Goal: Find specific page/section: Find specific page/section

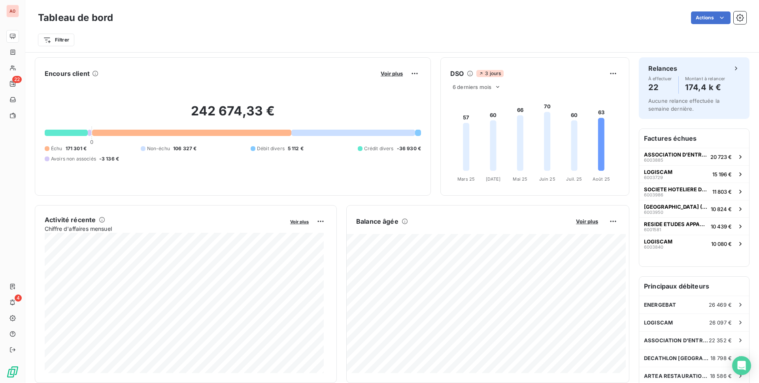
scroll to position [79, 0]
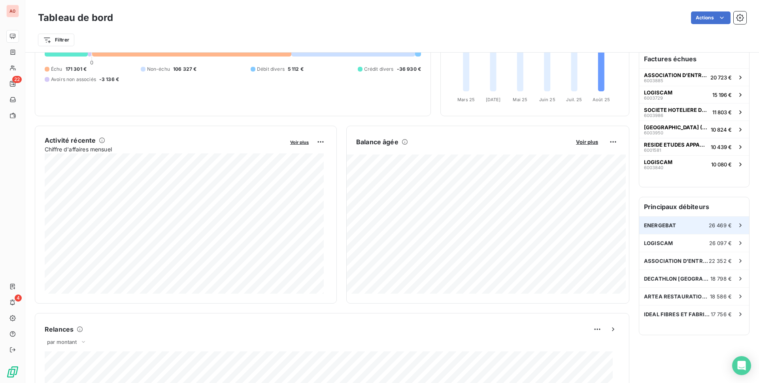
click at [678, 220] on div "ENERGEBAT 26 469 €" at bounding box center [694, 225] width 110 height 17
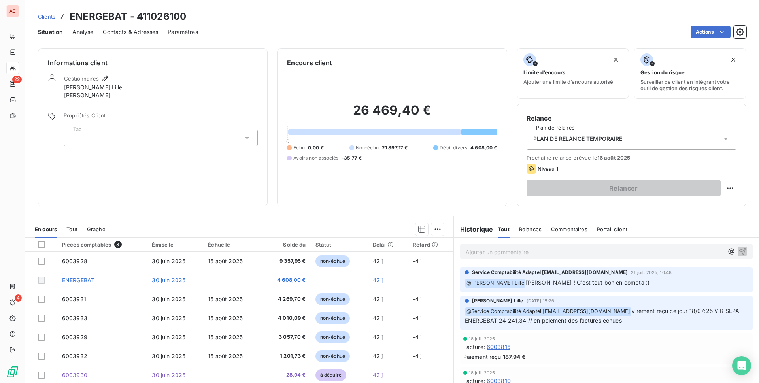
scroll to position [30, 0]
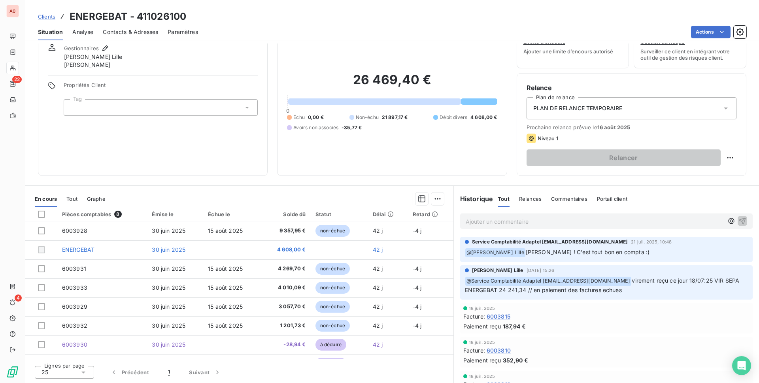
click at [213, 371] on icon "button" at bounding box center [217, 372] width 8 height 8
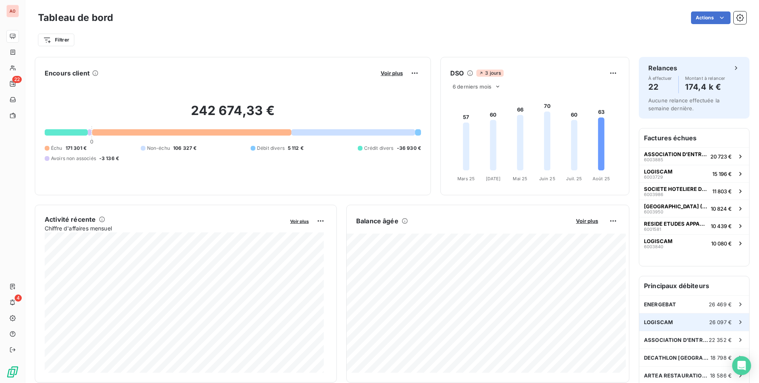
click at [672, 319] on div "LOGISCAM 26 097 €" at bounding box center [694, 321] width 110 height 17
click at [704, 335] on div "ASSOCIATION D'ENTRAIDE UN 22 352 €" at bounding box center [694, 339] width 110 height 17
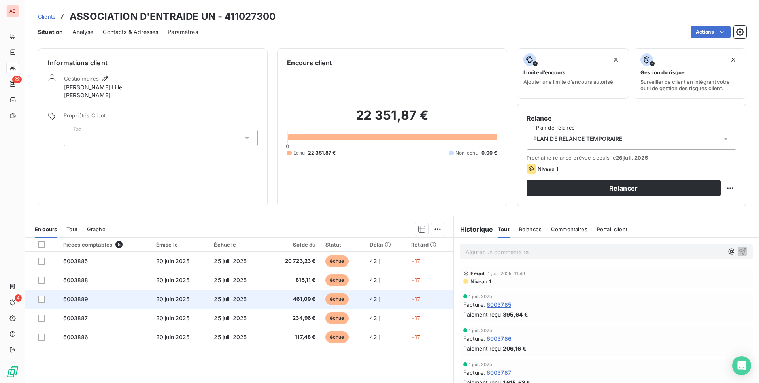
scroll to position [30, 0]
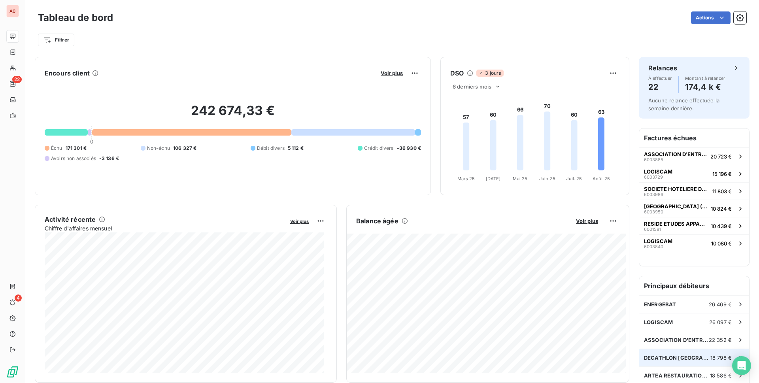
click at [642, 353] on div "DECATHLON FRANCE 18 798 €" at bounding box center [694, 357] width 110 height 17
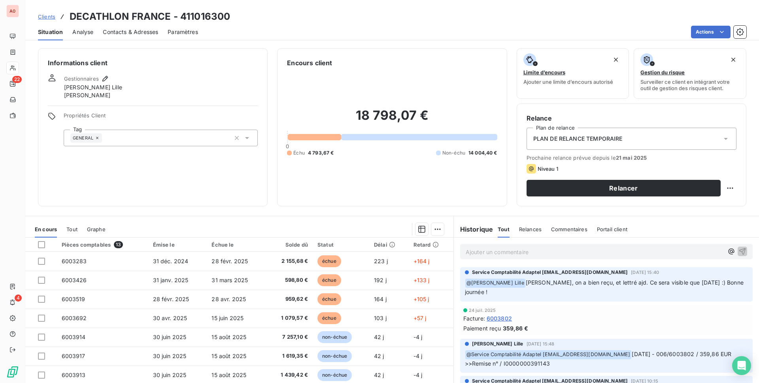
click at [431, 211] on div "Informations client Gestionnaires Hélène Adaptel Lille Julien Bardarille Propri…" at bounding box center [392, 213] width 734 height 340
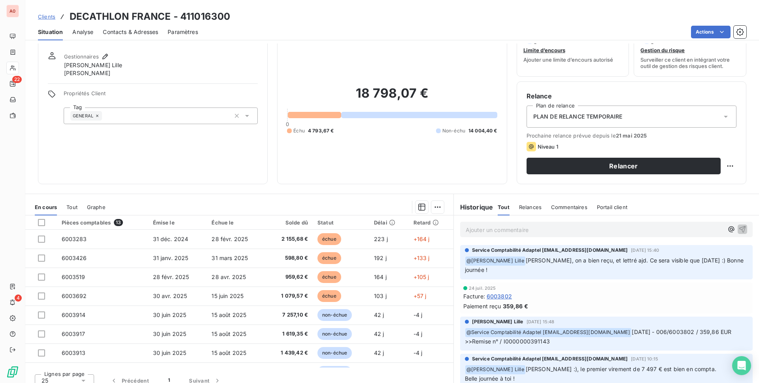
scroll to position [30, 0]
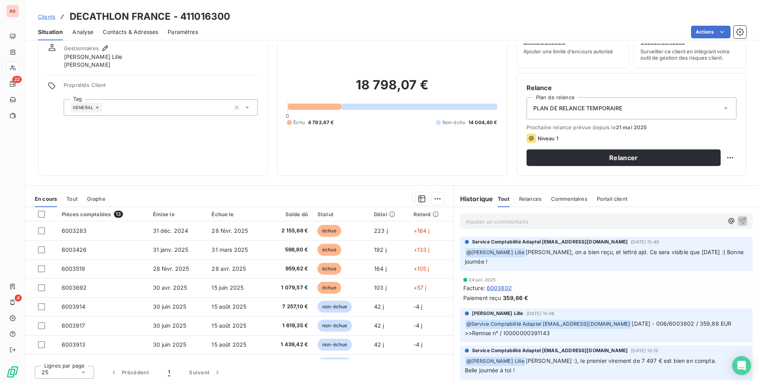
click at [330, 200] on div at bounding box center [279, 199] width 329 height 13
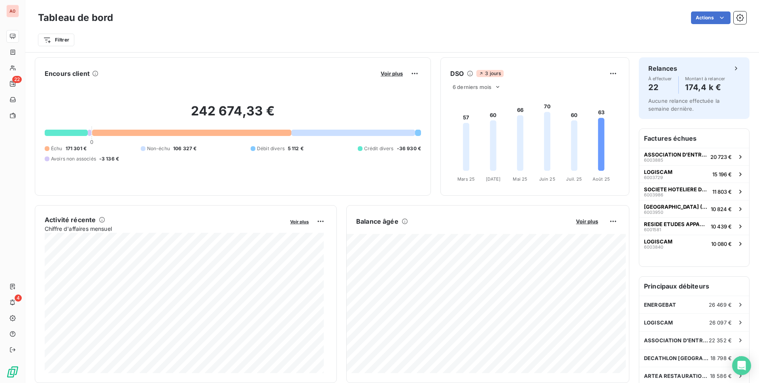
scroll to position [119, 0]
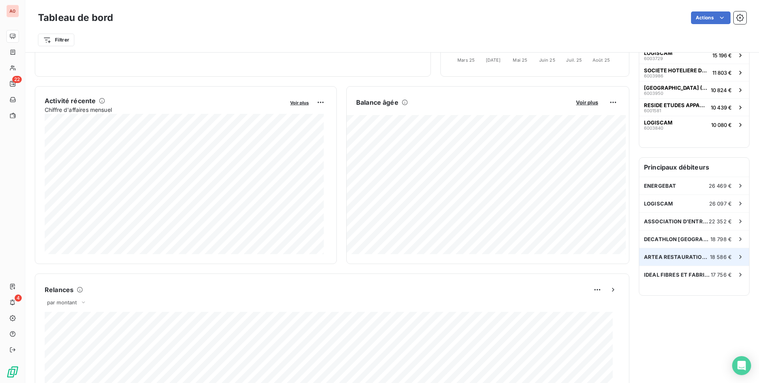
click at [667, 255] on span "ARTEA RESTAURATION ( PUREPLACES)" at bounding box center [677, 257] width 66 height 6
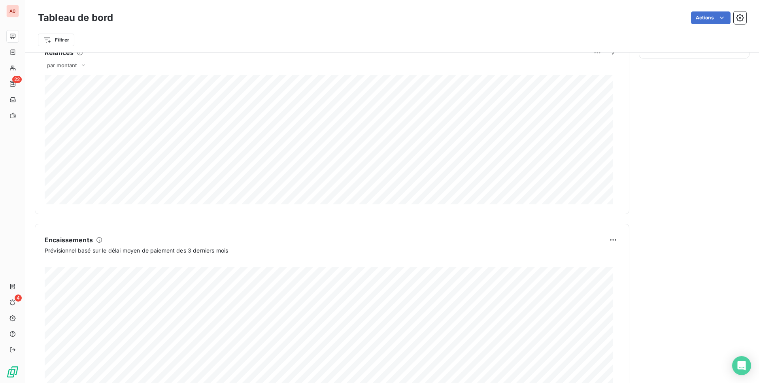
scroll to position [277, 0]
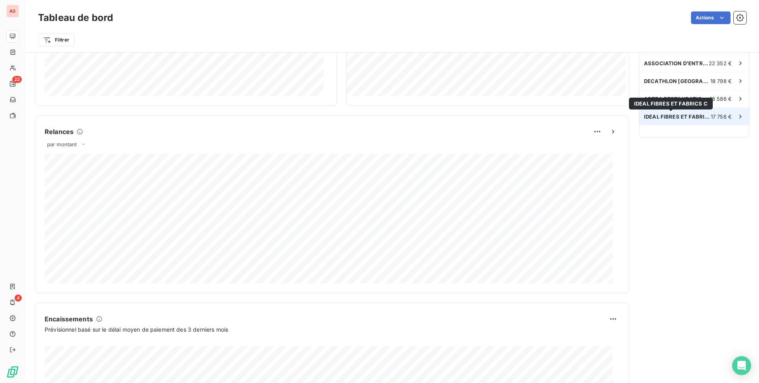
click at [657, 116] on span "IDEAL FIBRES ET FABRICS C" at bounding box center [677, 116] width 67 height 6
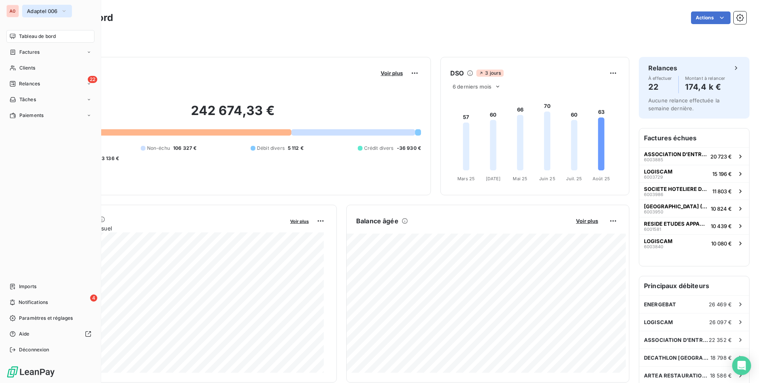
click at [66, 11] on icon "button" at bounding box center [64, 11] width 6 height 8
click at [36, 9] on span "Adaptel 006" at bounding box center [42, 11] width 31 height 6
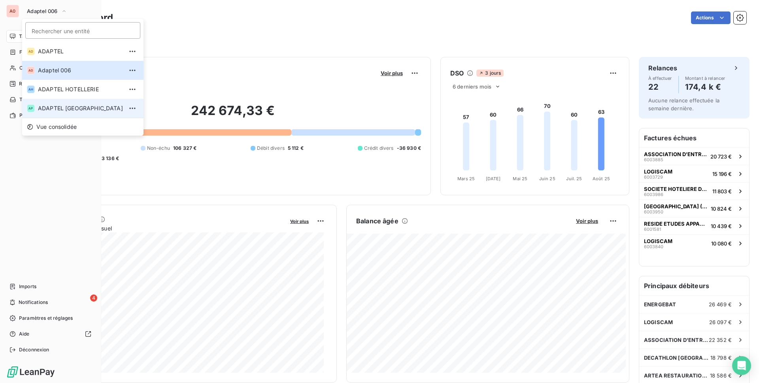
click at [74, 111] on span "ADAPTEL PARIS" at bounding box center [80, 108] width 85 height 8
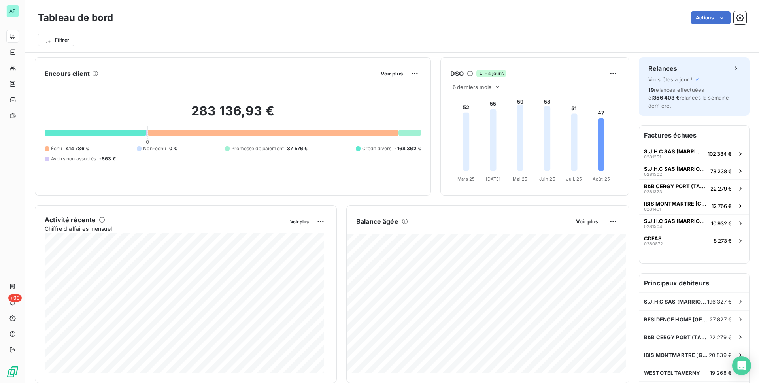
scroll to position [79, 0]
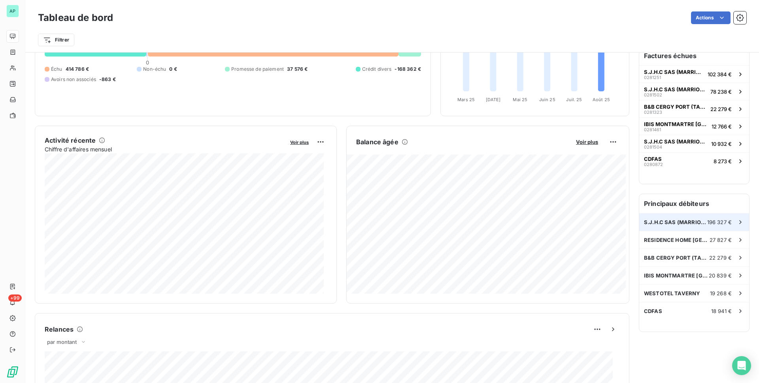
click at [661, 219] on div "S.J.H.C SAS (MARRIOTT RIVE GAUCHE) 196 327 €" at bounding box center [694, 221] width 110 height 17
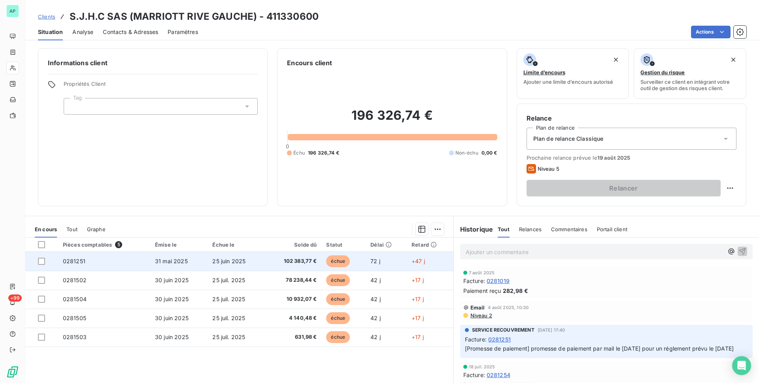
scroll to position [30, 0]
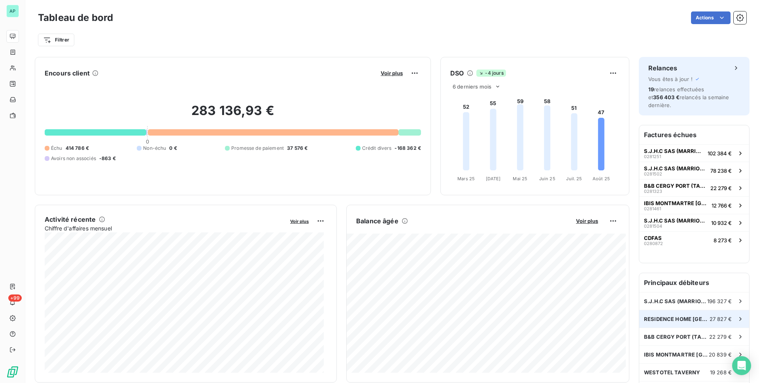
click at [665, 315] on div "RESIDENCE HOME [GEOGRAPHIC_DATA] 27 827 €" at bounding box center [694, 318] width 110 height 17
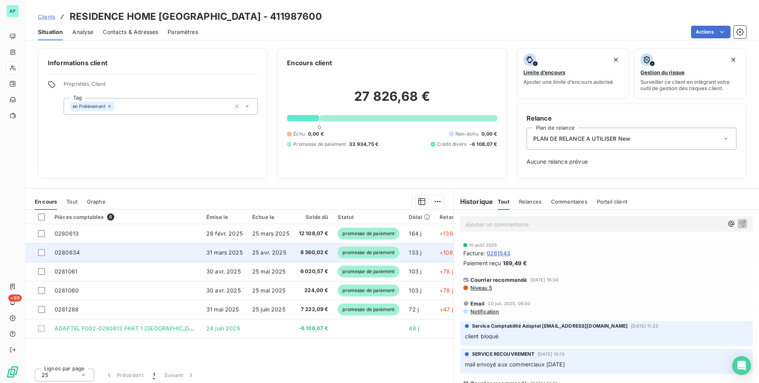
scroll to position [3, 0]
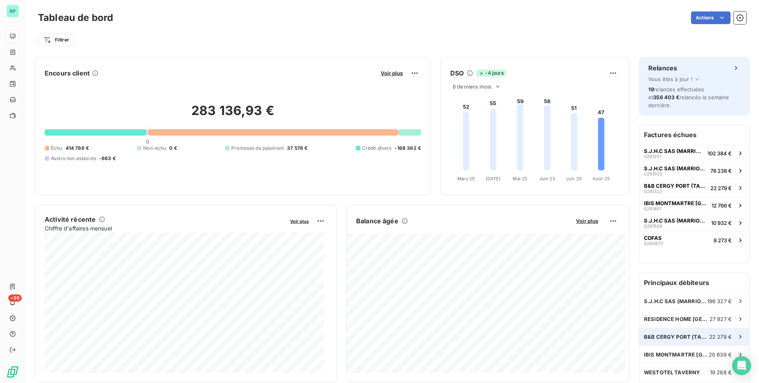
click at [647, 331] on div "B&B CERGY PORT (TANDEM) 22 279 €" at bounding box center [694, 336] width 110 height 17
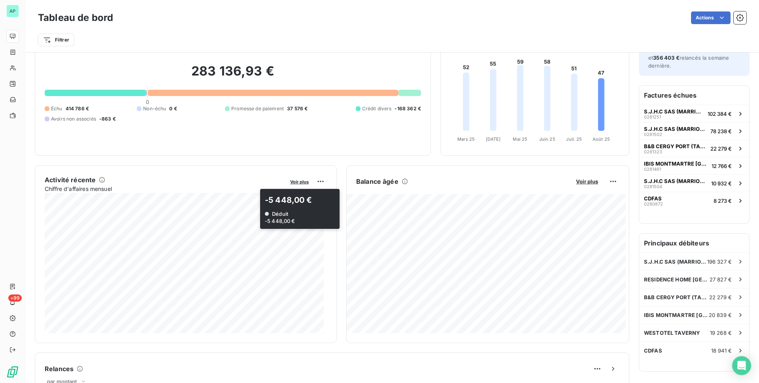
scroll to position [79, 0]
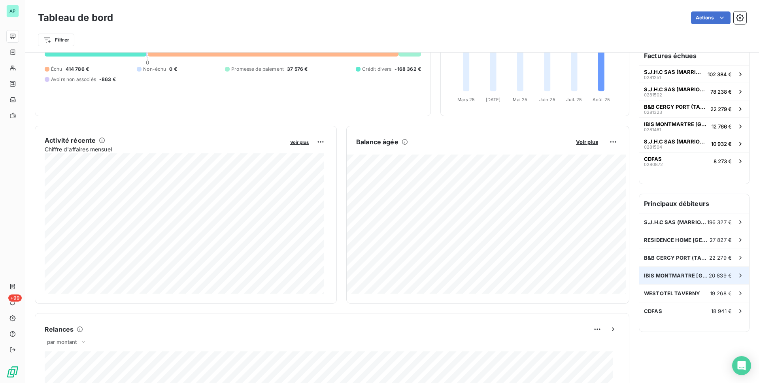
click at [720, 276] on span "20 839 €" at bounding box center [720, 275] width 23 height 6
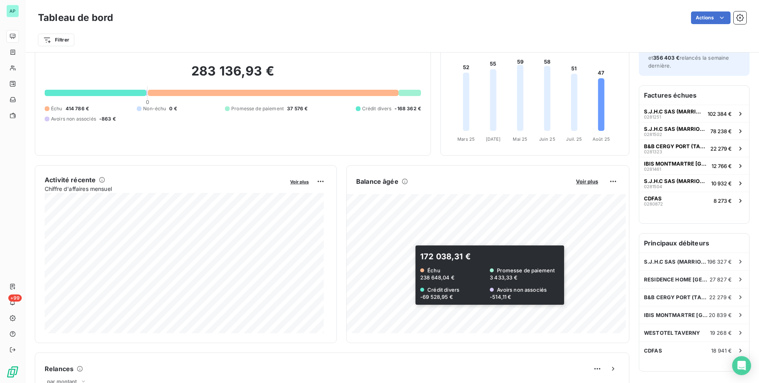
scroll to position [79, 0]
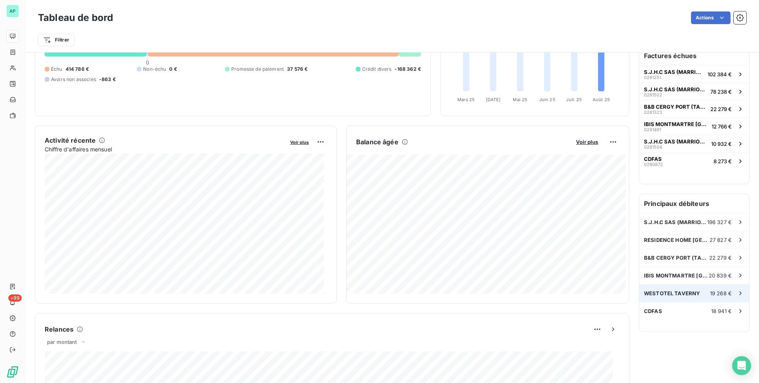
click at [662, 286] on div "WESTOTEL TAVERNY 19 268 €" at bounding box center [694, 293] width 110 height 17
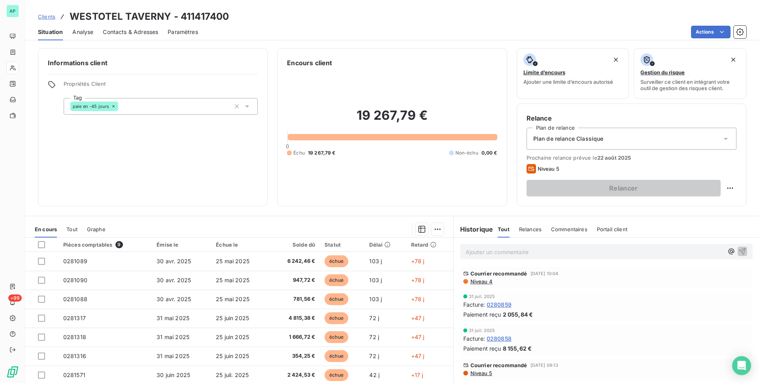
click at [456, 212] on div "Informations client Propriétés Client Tag paie en -45 jours Encours client 19 2…" at bounding box center [392, 213] width 734 height 340
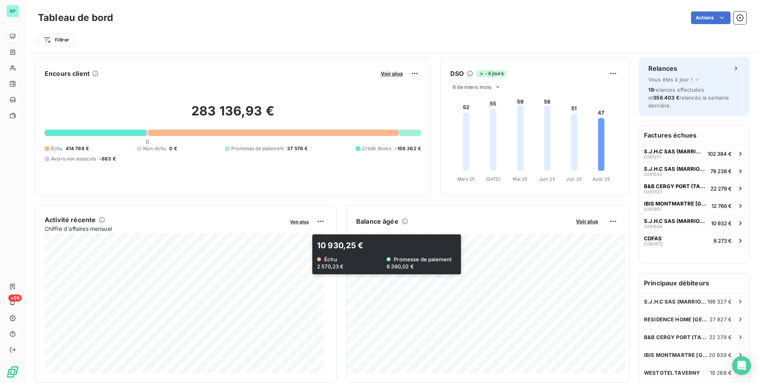
scroll to position [79, 0]
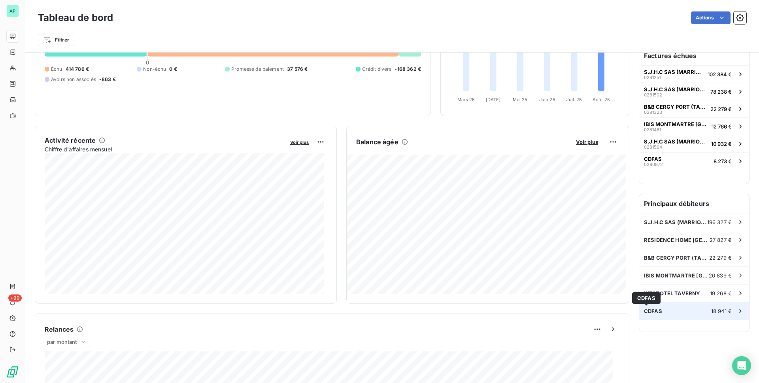
click at [644, 310] on span "CDFAS" at bounding box center [653, 311] width 18 height 6
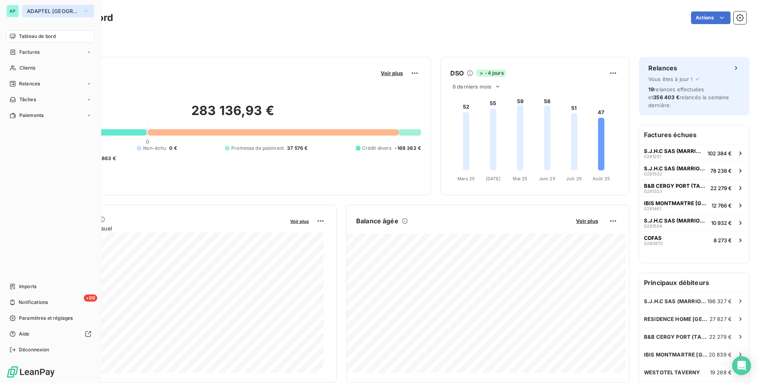
click at [47, 12] on span "ADAPTEL PARIS" at bounding box center [53, 11] width 53 height 6
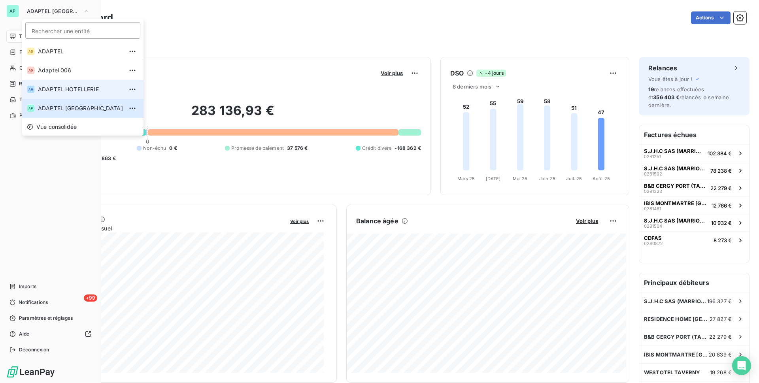
click at [45, 87] on span "ADAPTEL HOTELLERIE" at bounding box center [80, 89] width 85 height 8
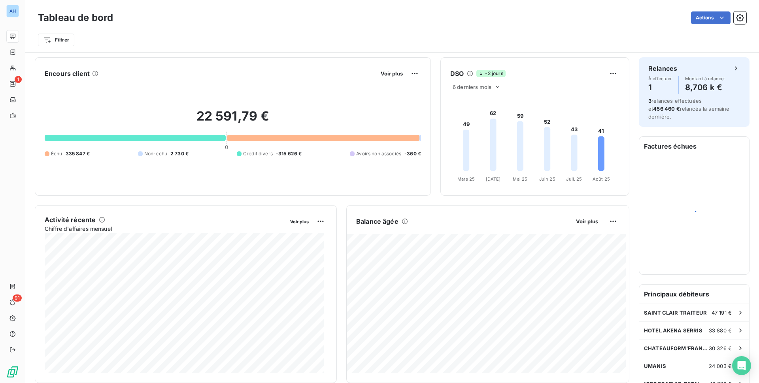
scroll to position [79, 0]
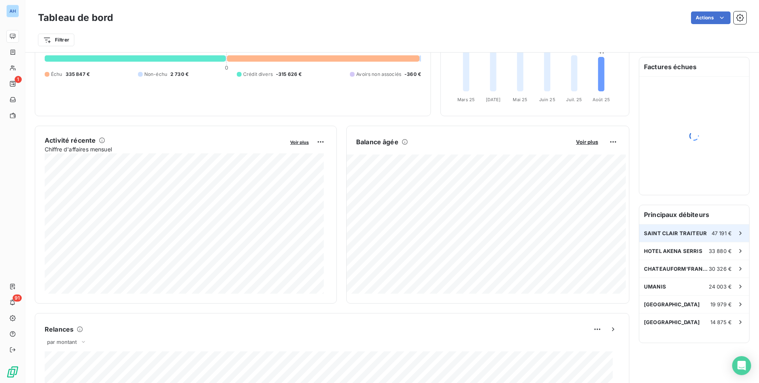
click at [712, 230] on span "47 191 €" at bounding box center [722, 233] width 20 height 6
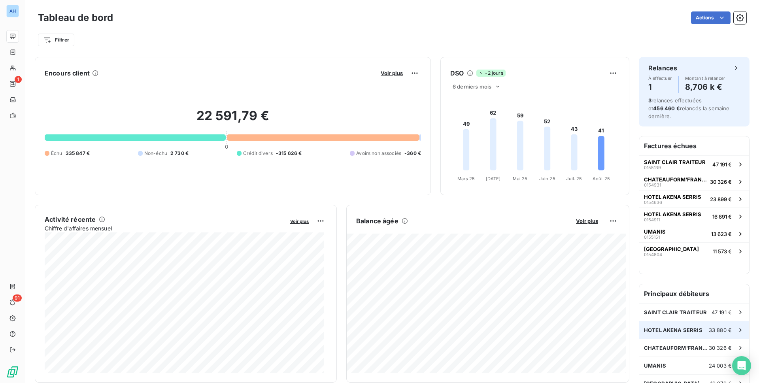
click at [671, 327] on span "HOTEL AKENA SERRIS" at bounding box center [673, 330] width 59 height 6
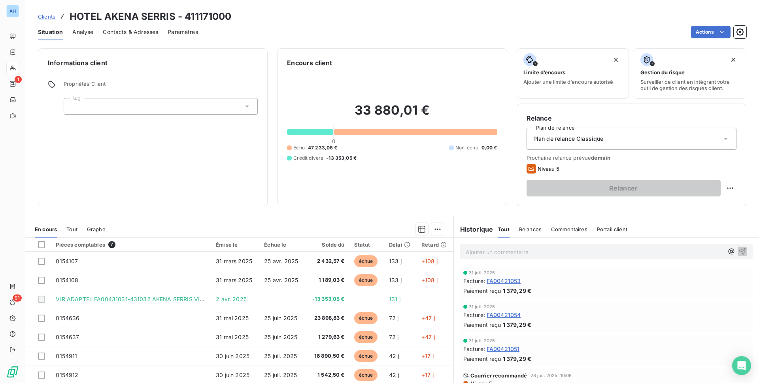
click at [353, 231] on div at bounding box center [279, 229] width 329 height 13
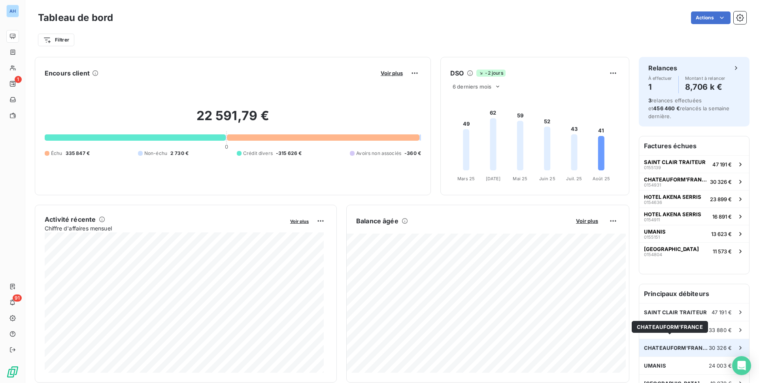
click at [682, 345] on span "CHATEAUFORM'FRANCE" at bounding box center [676, 348] width 65 height 6
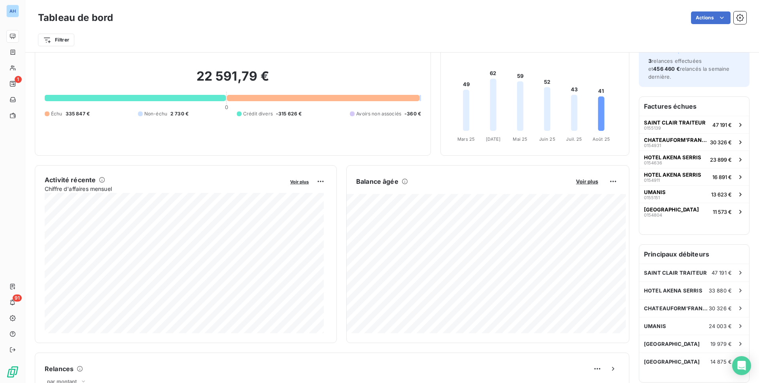
scroll to position [159, 0]
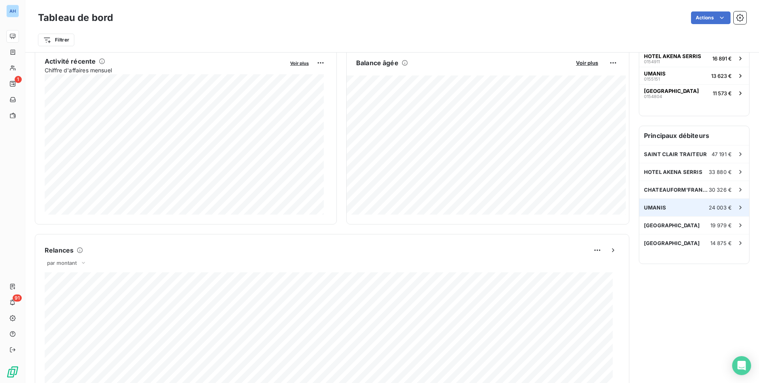
click at [691, 202] on div "UMANIS 24 003 €" at bounding box center [694, 207] width 110 height 17
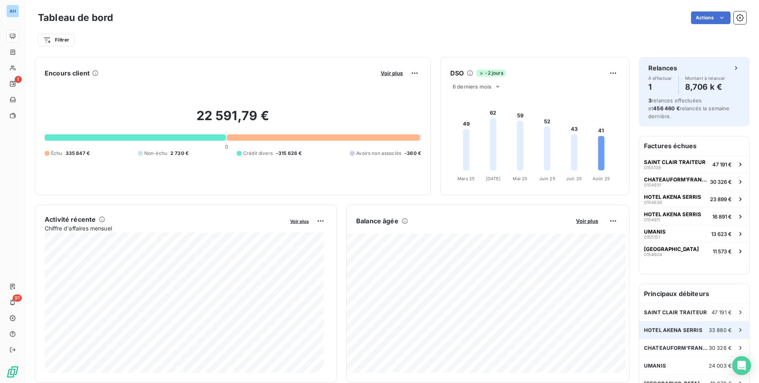
scroll to position [40, 0]
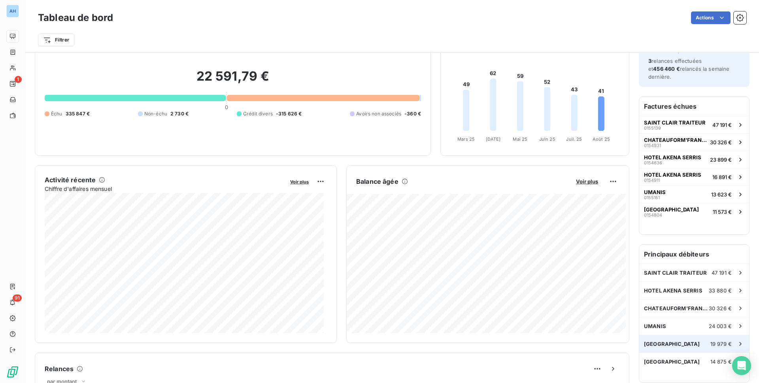
click at [679, 339] on div "LES BAINS 19 979 €" at bounding box center [694, 343] width 110 height 17
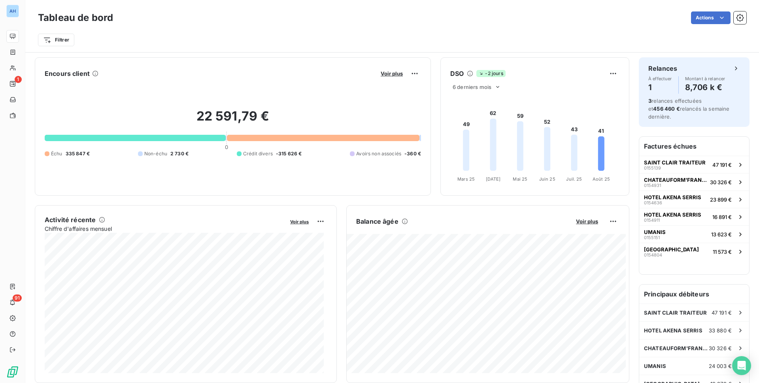
scroll to position [79, 0]
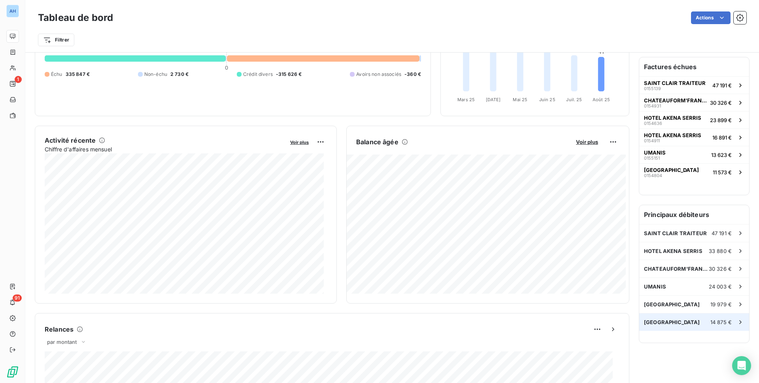
click at [681, 319] on span "HOTEL PARIS VOLTAIRE" at bounding box center [672, 322] width 56 height 6
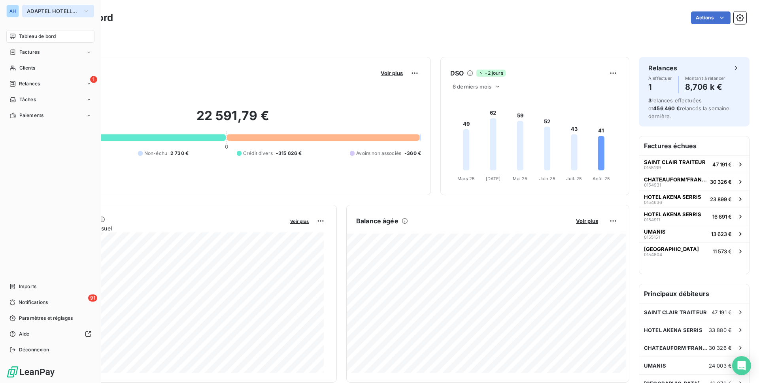
click at [57, 9] on span "ADAPTEL HOTELLERIE" at bounding box center [53, 11] width 53 height 6
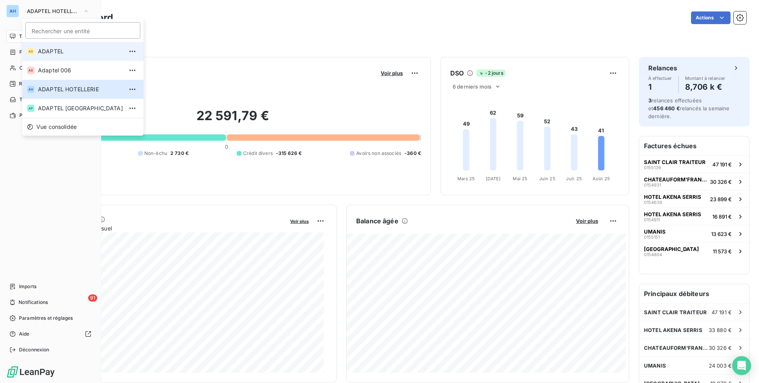
click at [77, 49] on span "ADAPTEL" at bounding box center [80, 51] width 85 height 8
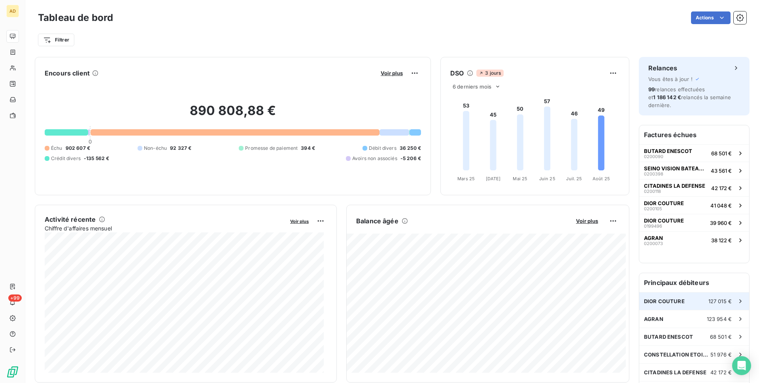
click at [699, 303] on div "DIOR COUTURE 127 015 €" at bounding box center [694, 301] width 110 height 17
click at [712, 323] on div "123 954 €" at bounding box center [726, 319] width 38 height 8
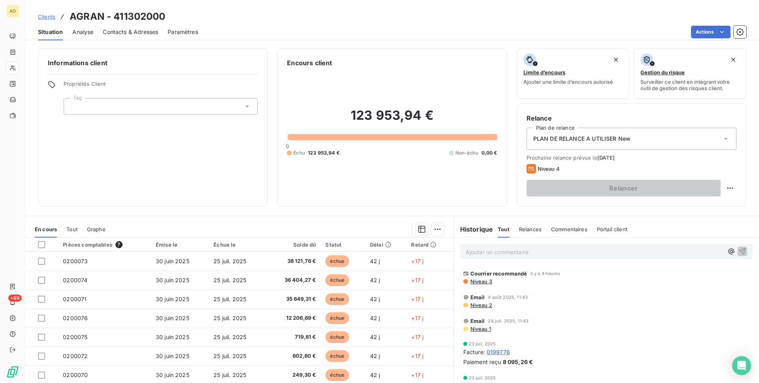
click at [288, 224] on div at bounding box center [279, 229] width 329 height 13
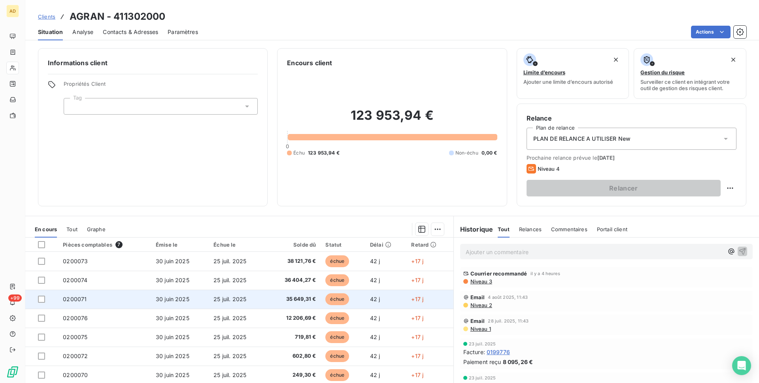
scroll to position [30, 0]
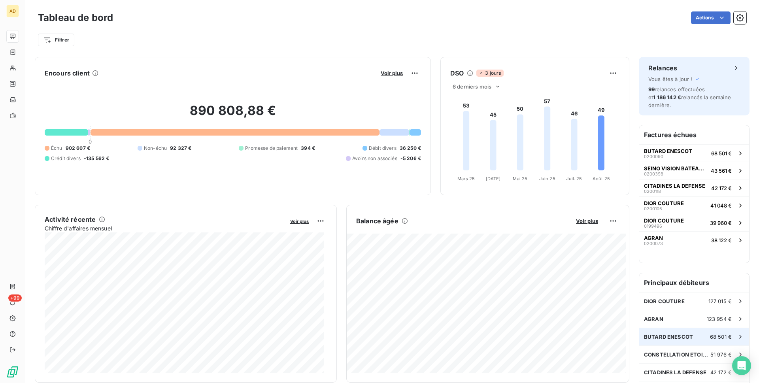
click at [652, 344] on div "BUTARD ENESCOT 68 501 €" at bounding box center [694, 336] width 110 height 17
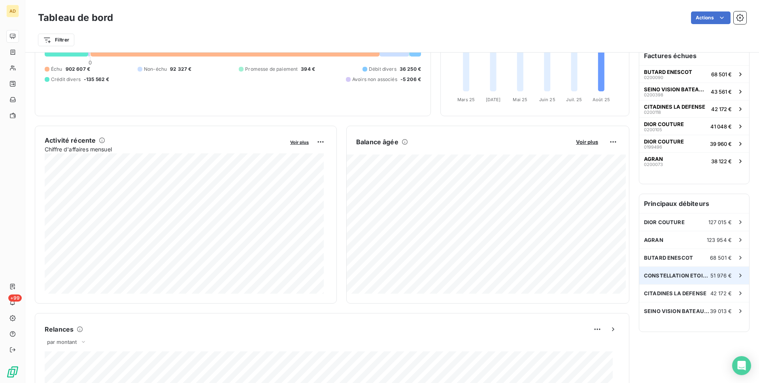
click at [695, 275] on span "CONSTELLATION ETOILE - HY" at bounding box center [677, 275] width 66 height 6
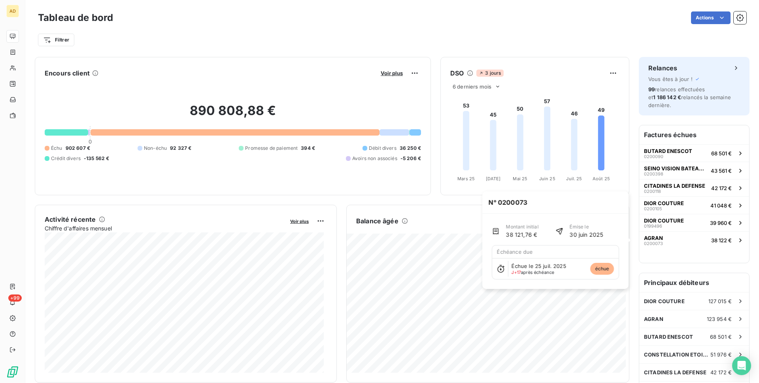
scroll to position [40, 0]
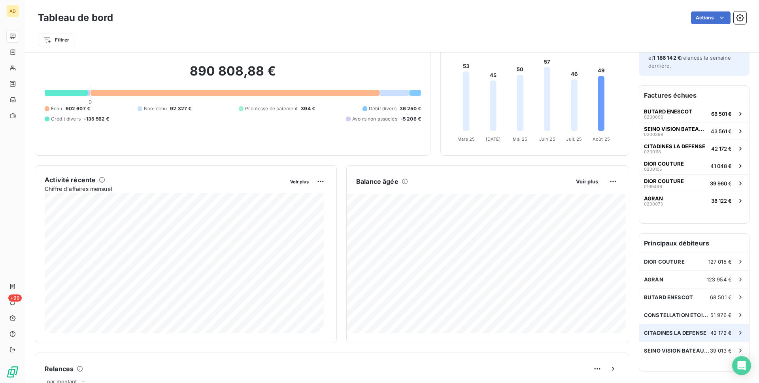
click at [683, 331] on span "CITADINES LA DEFENSE" at bounding box center [675, 333] width 62 height 6
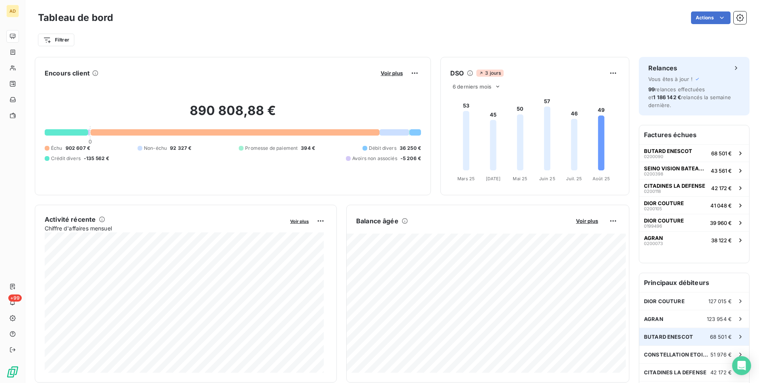
scroll to position [79, 0]
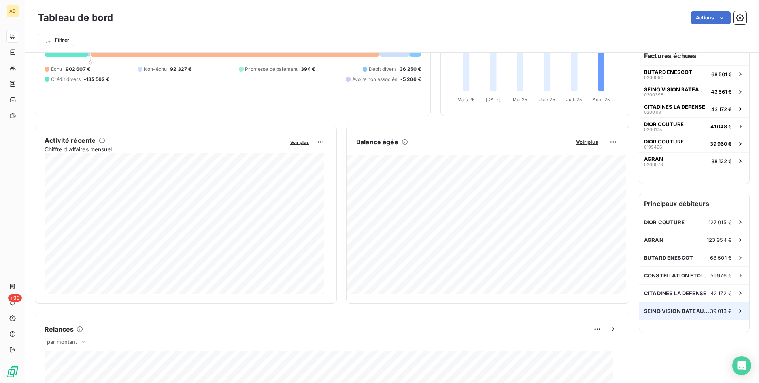
click at [662, 306] on div "SEINO VISION BATEAUX PARISIENS 39 013 €" at bounding box center [694, 310] width 110 height 17
